Goal: Information Seeking & Learning: Learn about a topic

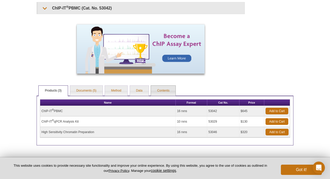
scroll to position [352, 0]
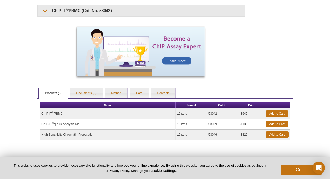
click at [66, 134] on td "High Sensitivity Chromatin Preparation" at bounding box center [108, 134] width 136 height 11
drag, startPoint x: 94, startPoint y: 134, endPoint x: 41, endPoint y: 133, distance: 52.5
click at [41, 133] on td "High Sensitivity Chromatin Preparation" at bounding box center [108, 134] width 136 height 11
copy td "High Sensitivity Chromatin Preparation"
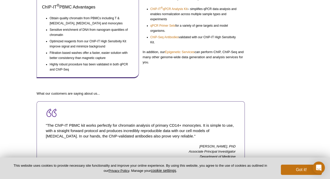
scroll to position [0, 0]
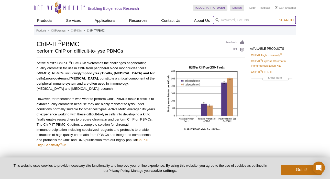
click at [248, 20] on input "search" at bounding box center [254, 20] width 83 height 9
paste input "High Sensitivity Chromatin Preparation"
type input "High Sensitivity Chromatin Preparation"
click at [278, 18] on button "Search" at bounding box center [287, 20] width 18 height 5
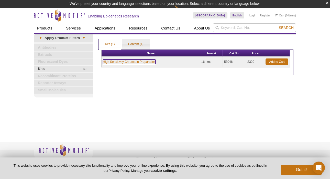
click at [150, 61] on link "High Sensitivity Chromatin Preparation" at bounding box center [129, 61] width 53 height 5
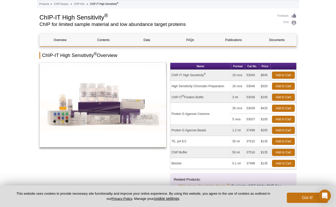
scroll to position [19, 0]
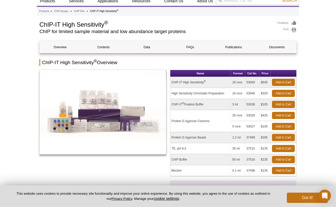
drag, startPoint x: 224, startPoint y: 94, endPoint x: 172, endPoint y: 96, distance: 51.8
click at [172, 96] on td "High Sensitivity Chromatin Preparation" at bounding box center [200, 93] width 61 height 11
click at [129, 173] on div at bounding box center [102, 140] width 127 height 141
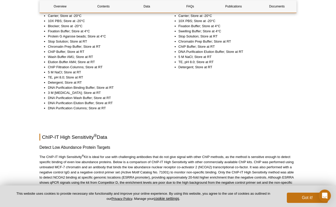
scroll to position [661, 0]
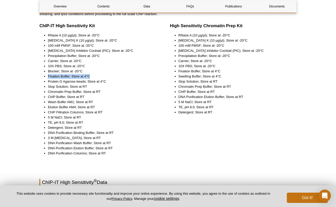
drag, startPoint x: 90, startPoint y: 76, endPoint x: 48, endPoint y: 74, distance: 41.8
click at [48, 74] on li "Fixation Buffer; Store at 4°C" at bounding box center [102, 76] width 109 height 5
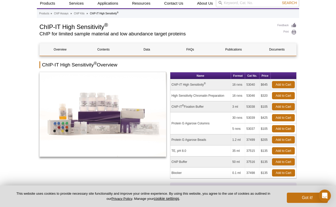
scroll to position [0, 0]
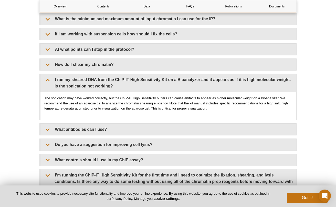
scroll to position [1848, 0]
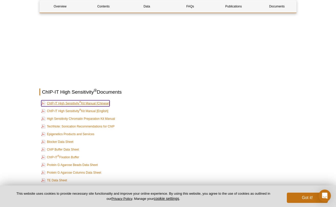
click at [86, 102] on link "ChIP-IT High Sensitivity ® Kit Manual [Chinese]" at bounding box center [75, 103] width 68 height 6
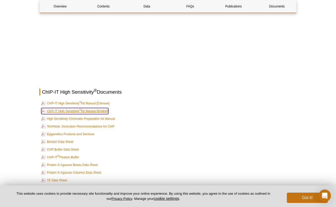
click at [103, 110] on link "ChIP-IT High Sensitivity ® Kit Manual [English]" at bounding box center [74, 111] width 67 height 6
click at [234, 112] on td "ChIP-IT High Sensitivity ® Kit Manual [English]" at bounding box center [168, 110] width 256 height 7
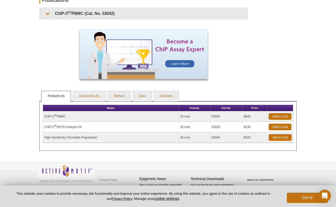
scroll to position [349, 0]
